Goal: Information Seeking & Learning: Learn about a topic

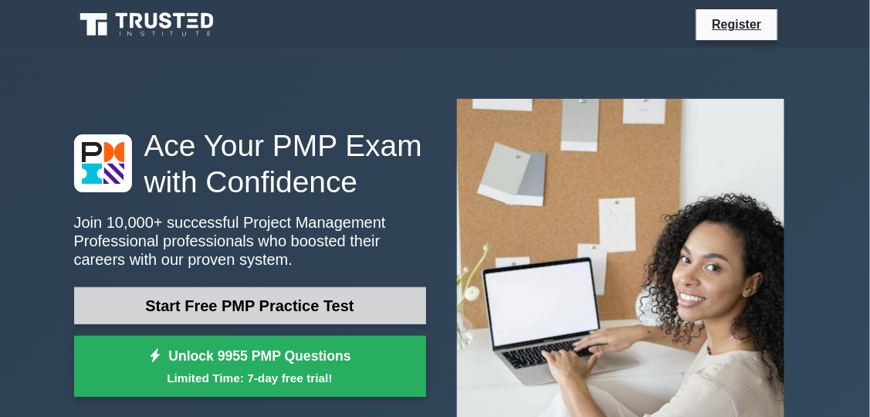
click at [297, 310] on link "Start Free PMP Practice Test" at bounding box center [250, 305] width 352 height 37
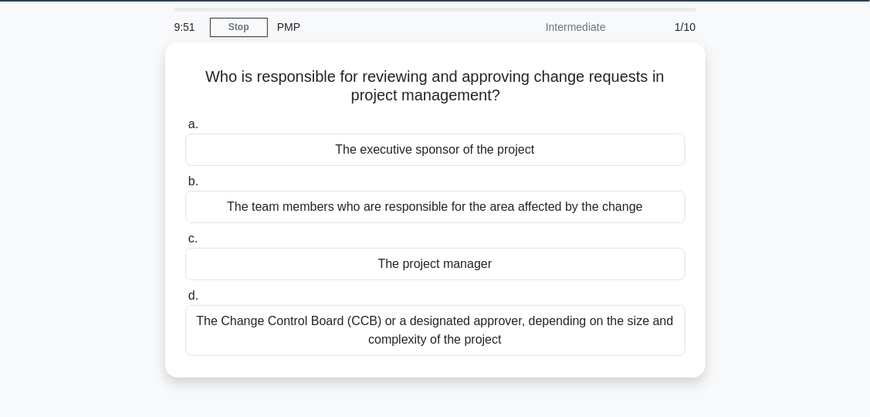
click at [869, 414] on main "9:51 Stop PMP Intermediate 1/10 Who is responsible for reviewing and approving …" at bounding box center [435, 394] width 870 height 785
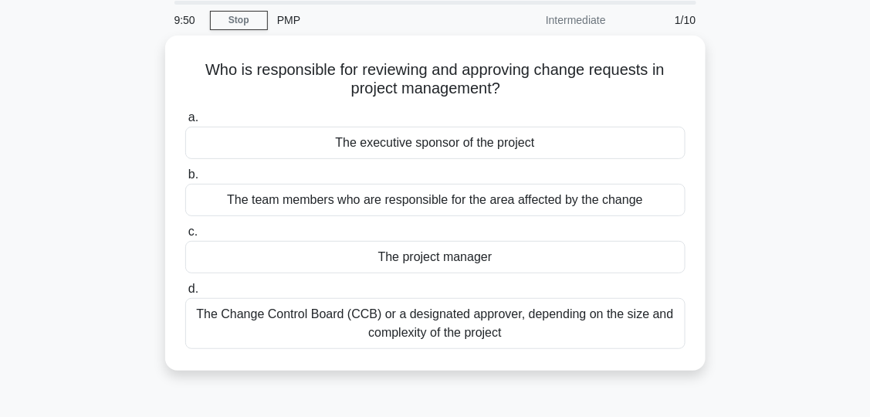
click at [869, 414] on main "9:50 Stop PMP Intermediate 1/10 Who is responsible for reviewing and approving …" at bounding box center [435, 387] width 870 height 785
click at [869, 414] on main "9:49 Stop PMP Intermediate 1/10 Who is responsible for reviewing and approving …" at bounding box center [435, 387] width 870 height 785
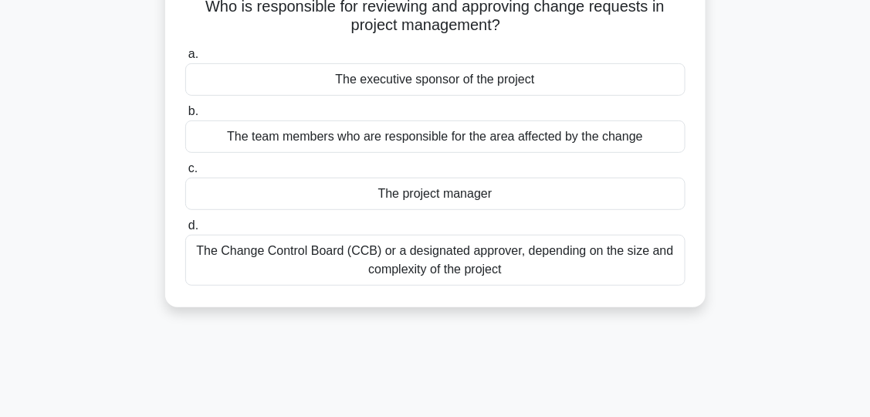
scroll to position [0, 0]
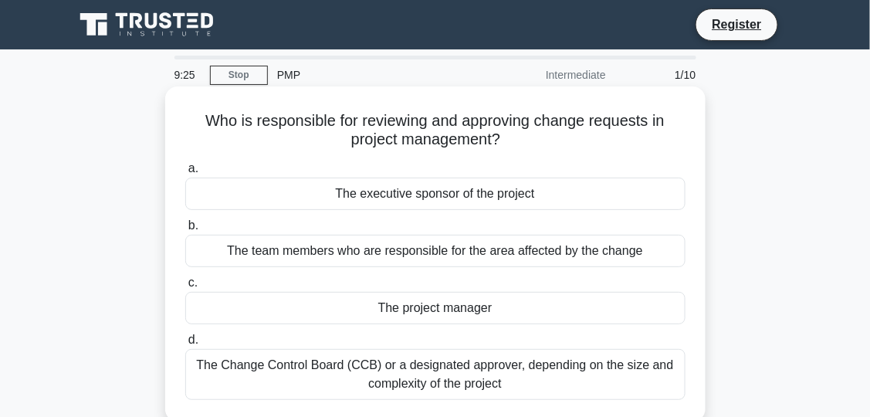
click at [190, 168] on span "a." at bounding box center [193, 167] width 10 height 13
click at [185, 168] on input "a. The executive sponsor of the project" at bounding box center [185, 169] width 0 height 10
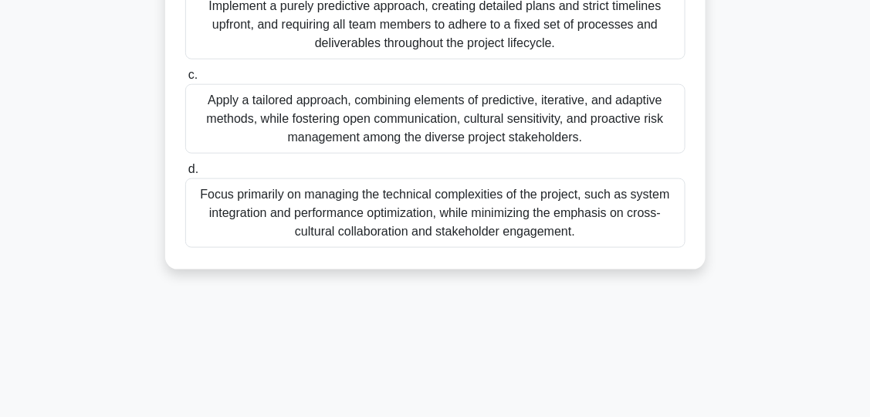
scroll to position [417, 0]
